Goal: Information Seeking & Learning: Learn about a topic

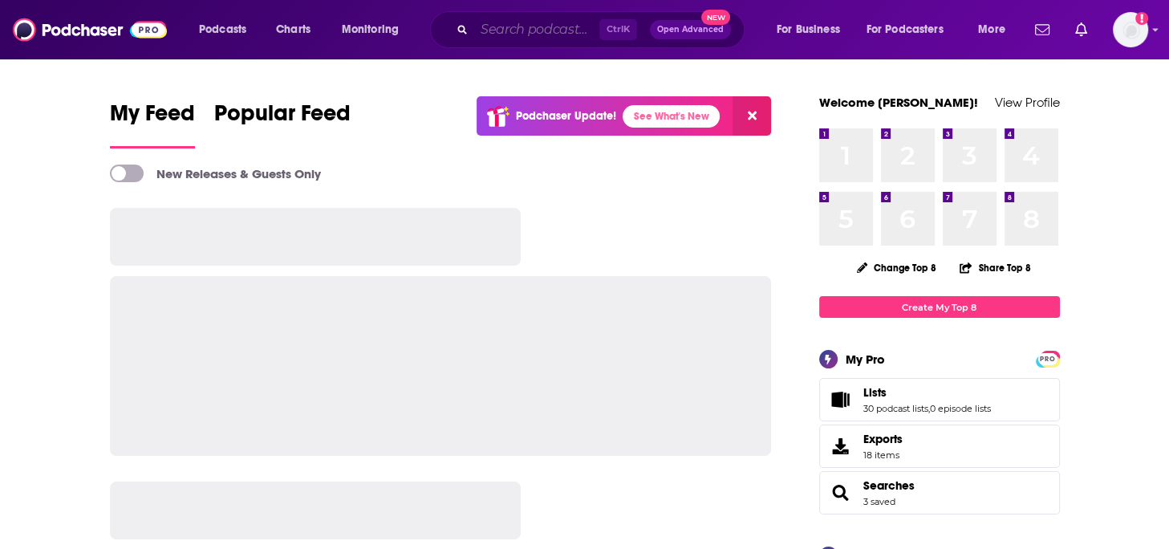
click at [563, 26] on input "Search podcasts, credits, & more..." at bounding box center [536, 30] width 125 height 26
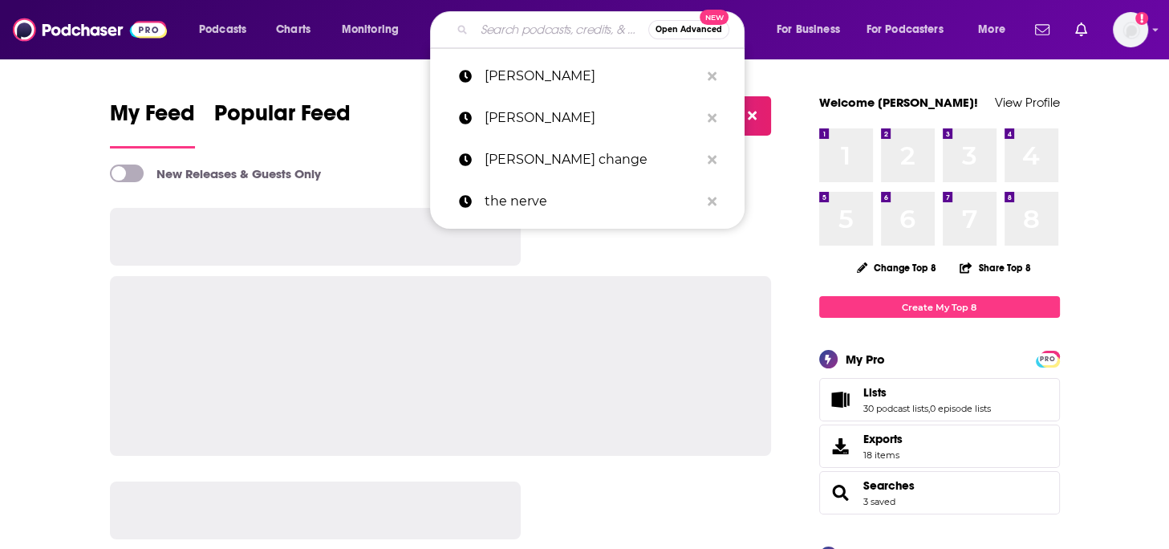
paste input "The Hustle Daily Show"
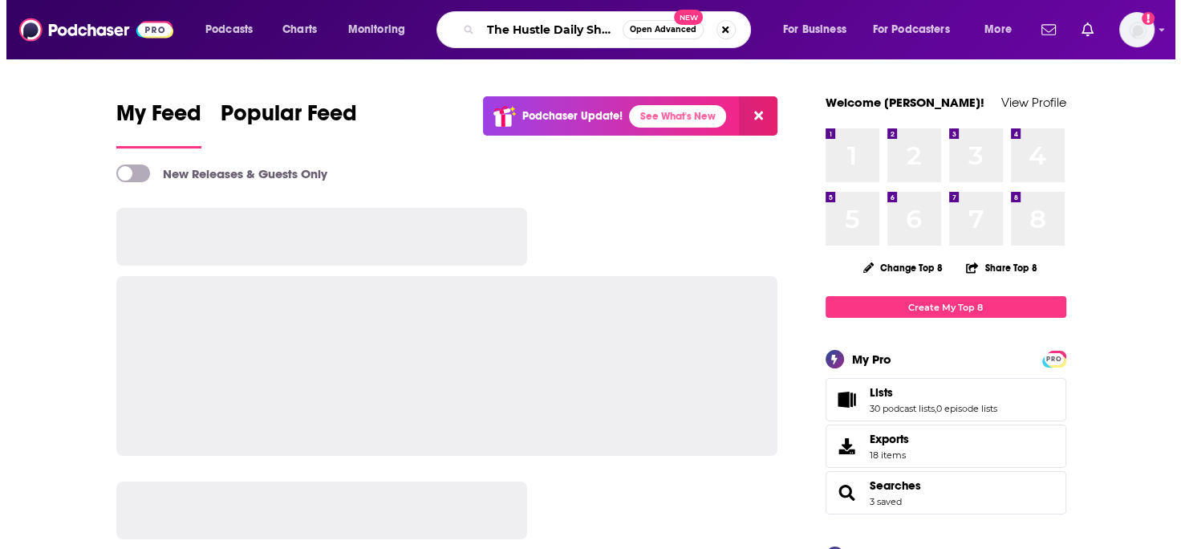
scroll to position [0, 6]
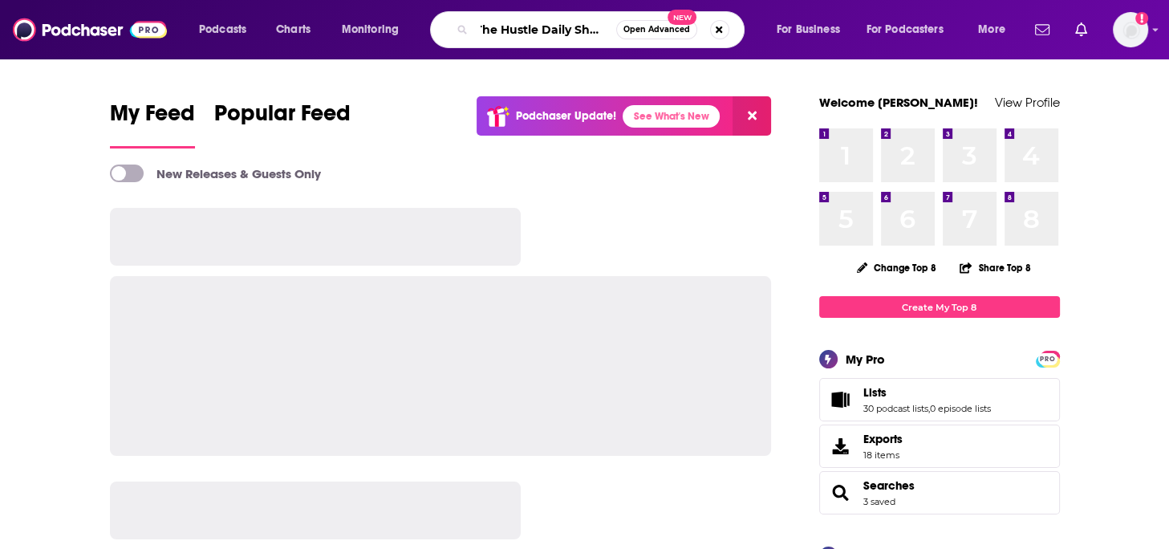
type input "The Hustle Daily Show"
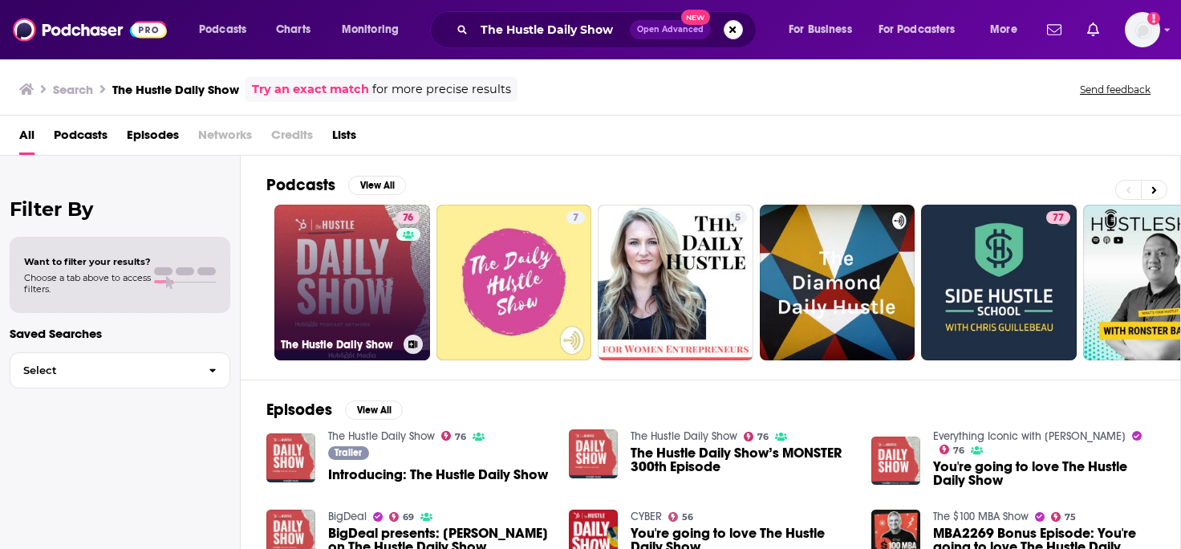
click at [392, 292] on link "76 The Hustle Daily Show" at bounding box center [352, 283] width 156 height 156
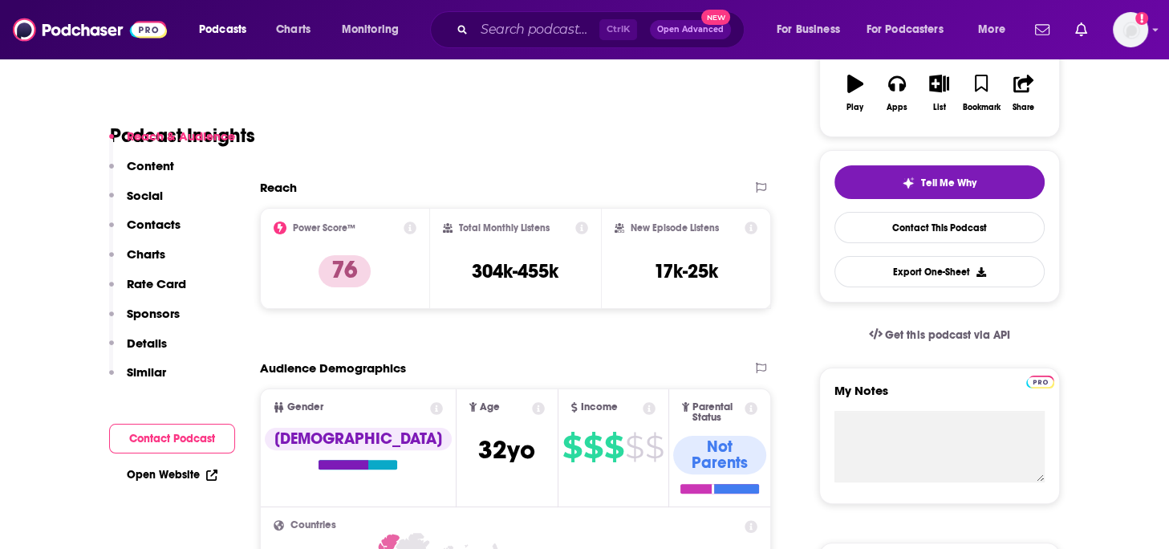
scroll to position [160, 0]
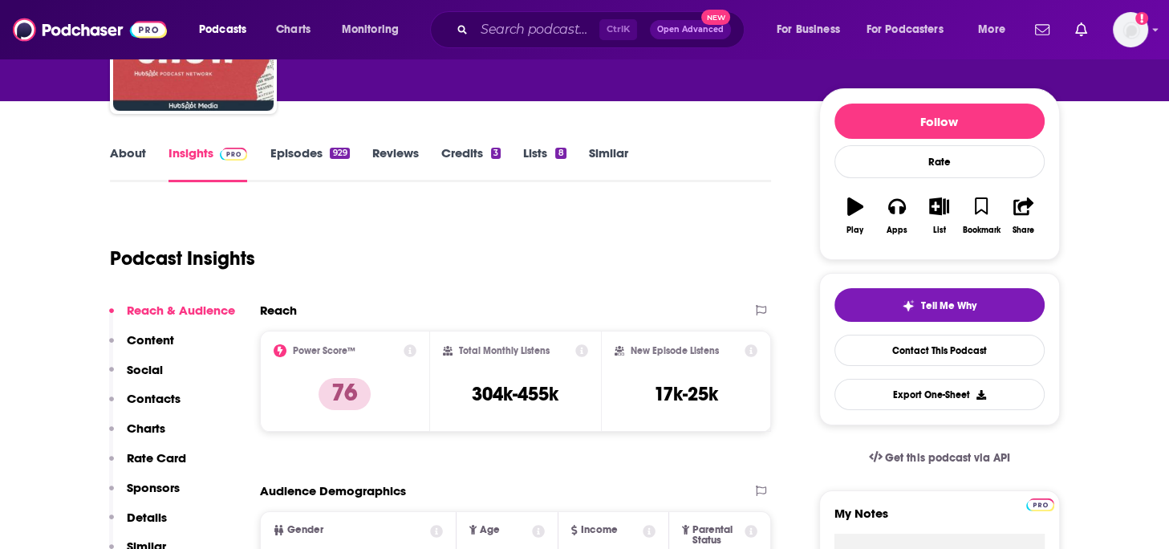
click at [317, 145] on link "Episodes 929" at bounding box center [309, 163] width 79 height 37
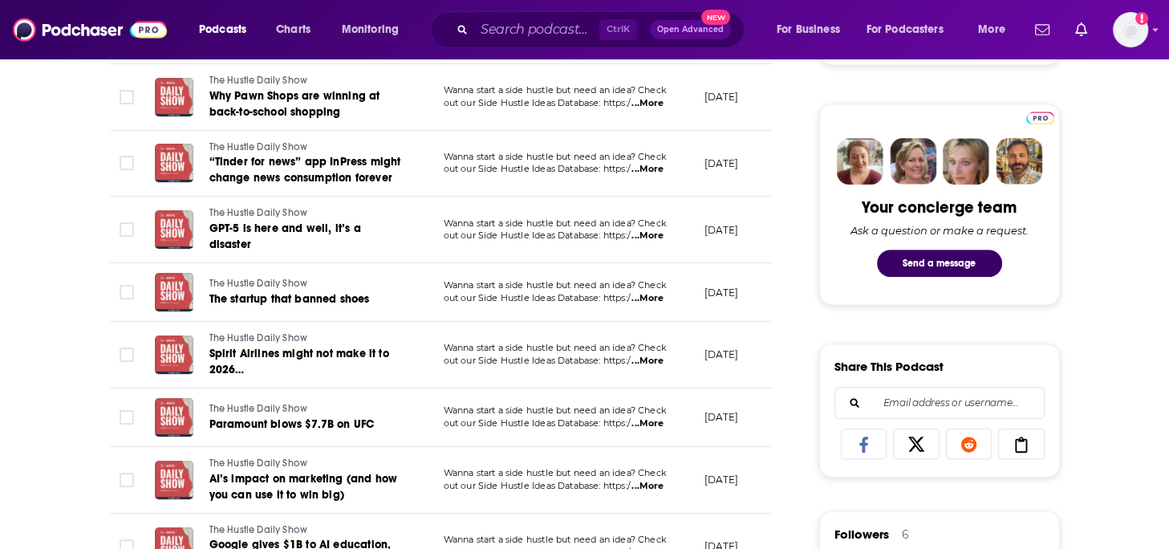
scroll to position [80, 0]
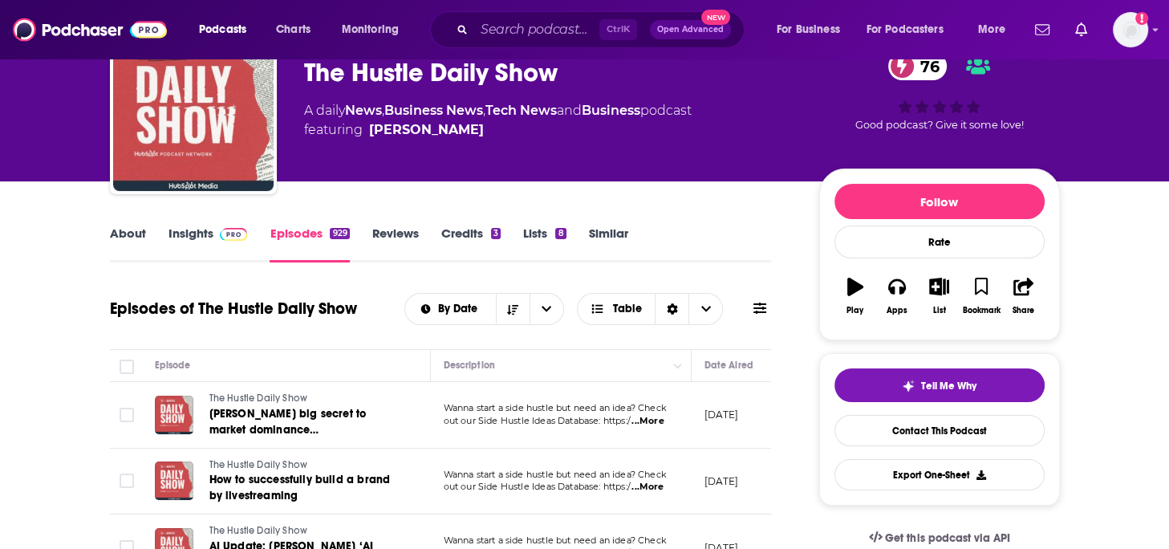
click at [136, 236] on link "About" at bounding box center [128, 243] width 36 height 37
